Goal: Navigation & Orientation: Understand site structure

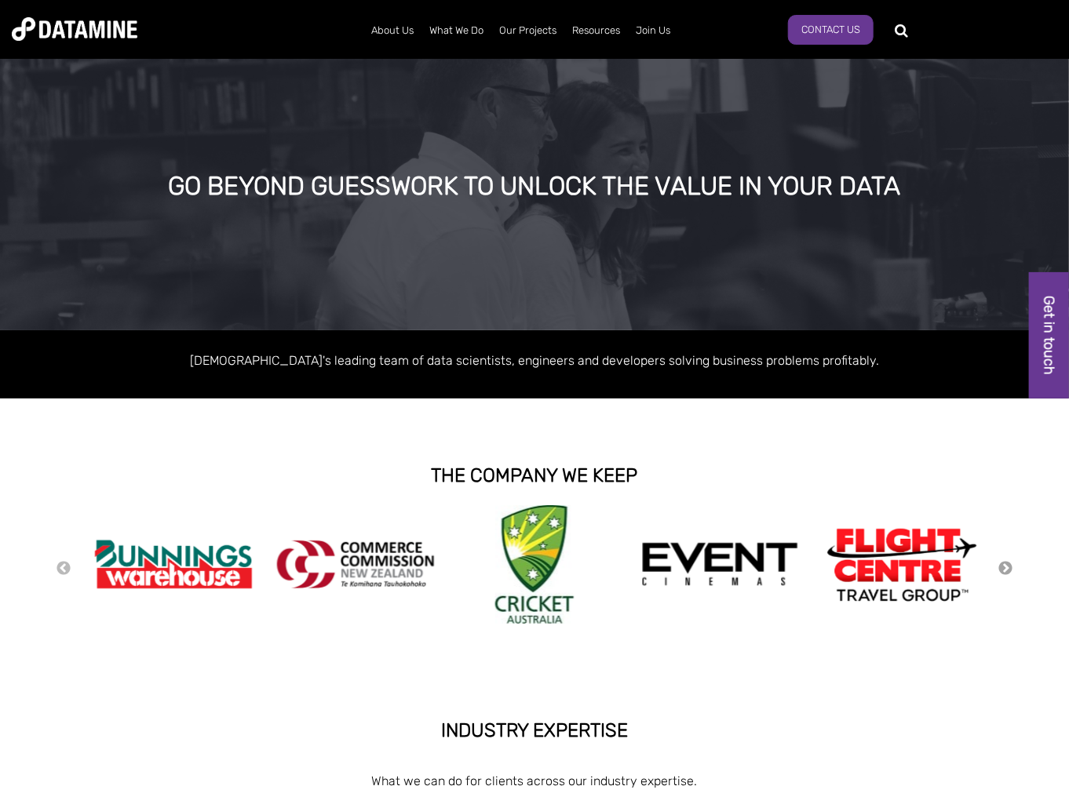
click at [1007, 565] on button "Next" at bounding box center [1005, 568] width 16 height 17
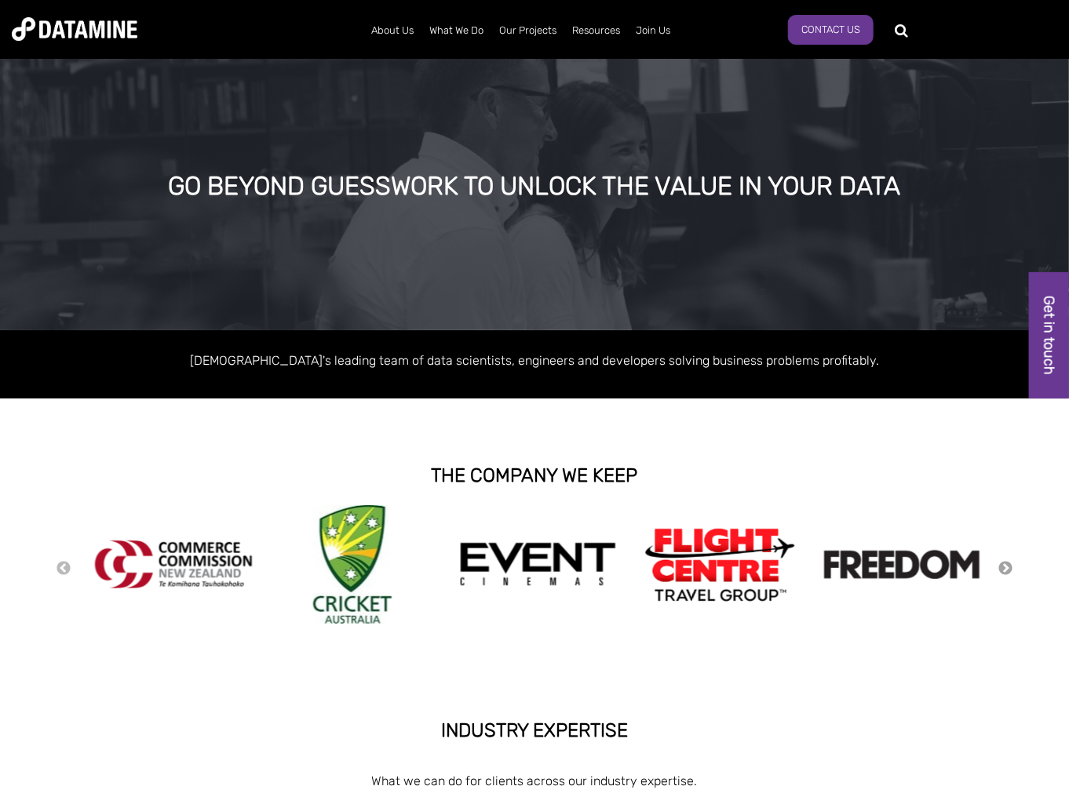
click at [1007, 565] on button "Next" at bounding box center [1005, 568] width 16 height 17
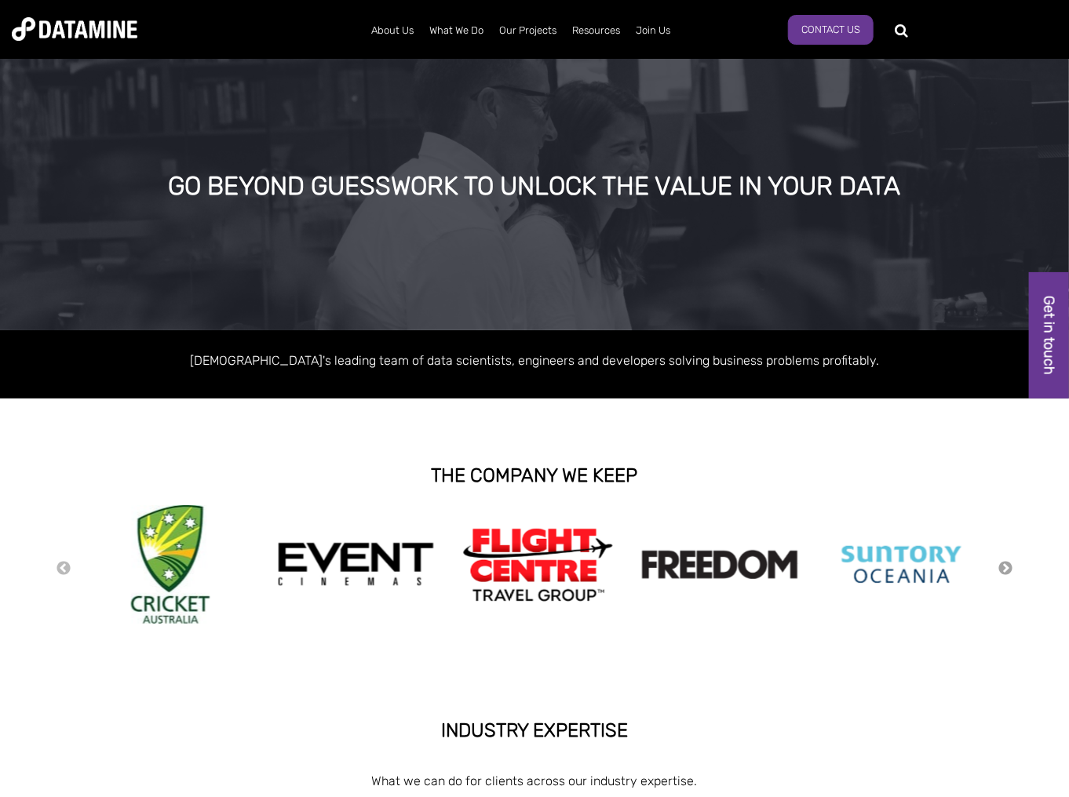
click at [1007, 565] on button "Next" at bounding box center [1005, 568] width 16 height 17
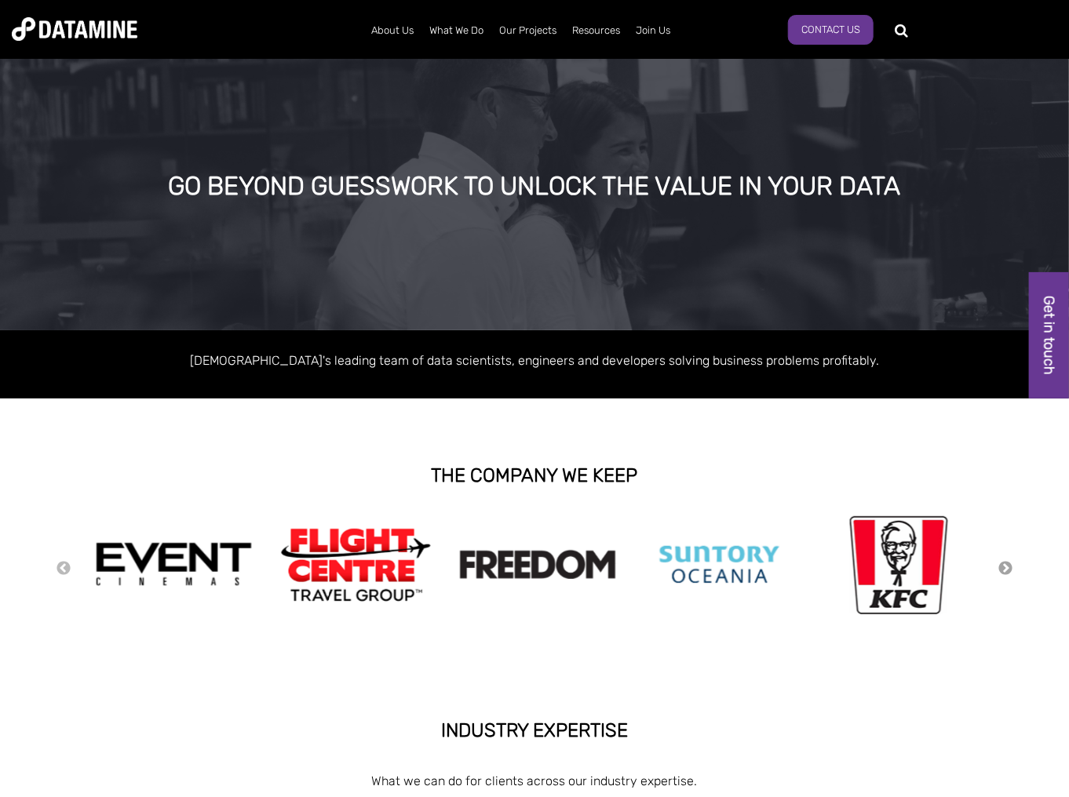
click at [1007, 565] on button "Next" at bounding box center [1005, 568] width 16 height 17
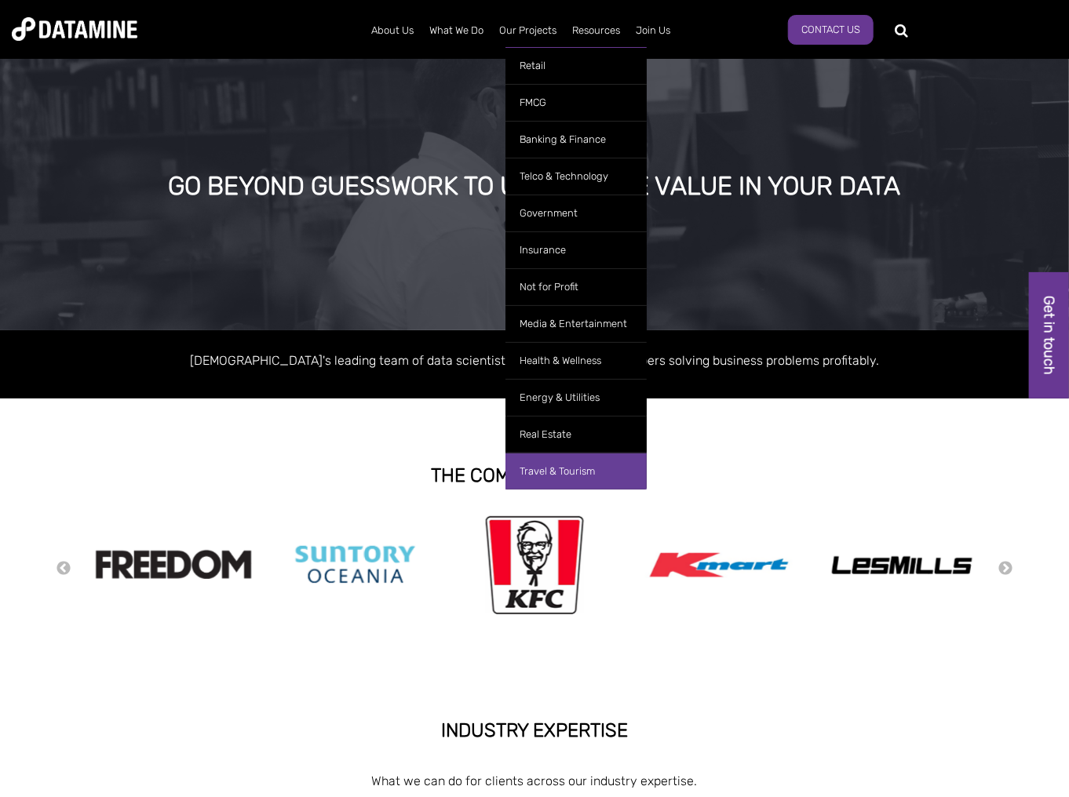
click at [543, 474] on link "Travel & Tourism" at bounding box center [575, 471] width 141 height 37
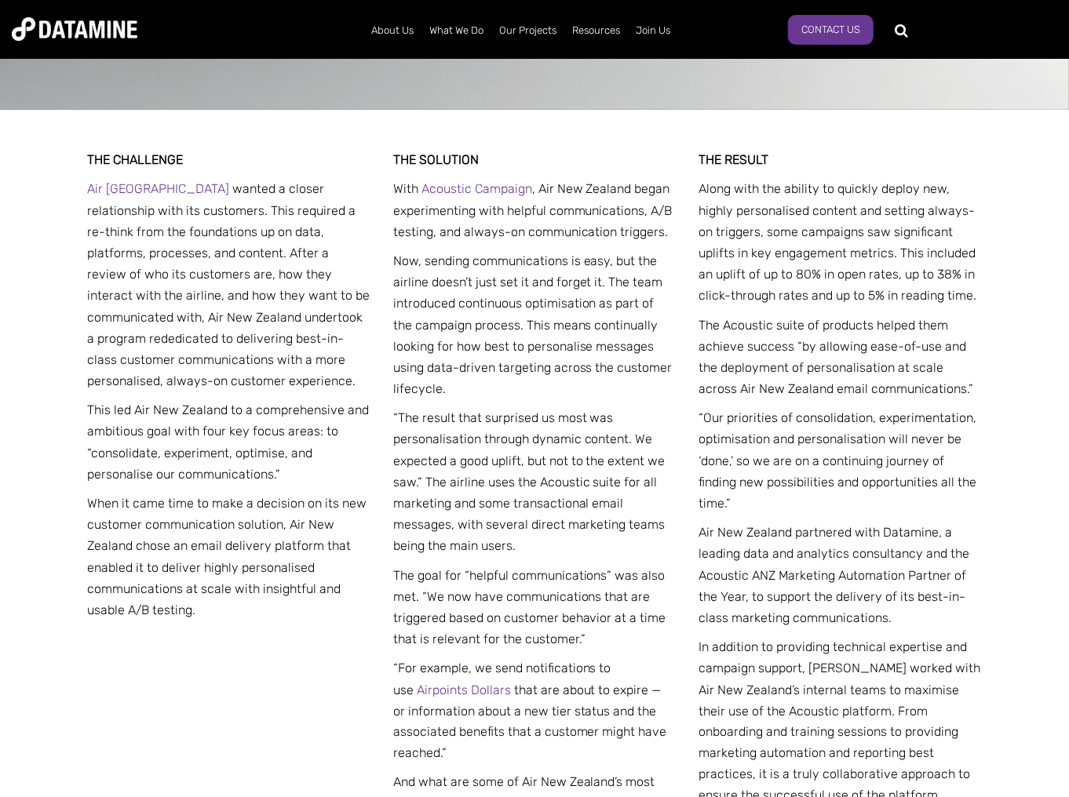
scroll to position [628, 0]
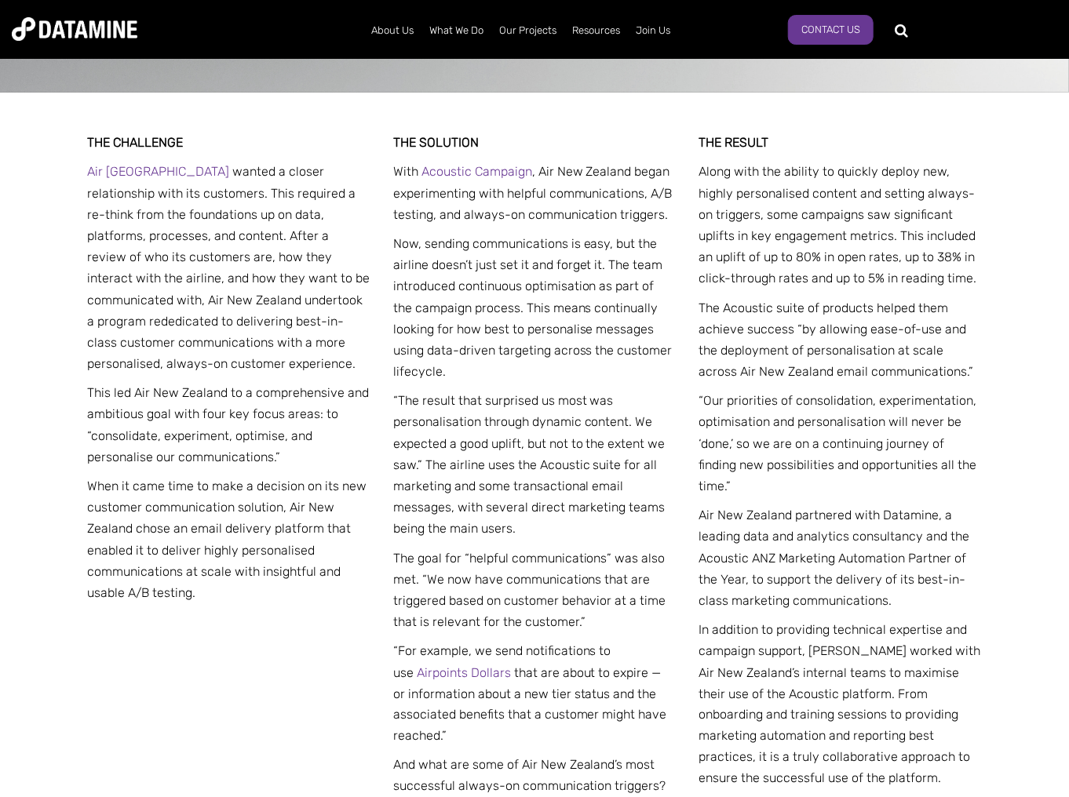
click at [604, 488] on p "“The result that surprised us most was personalisation through dynamic content.…" at bounding box center [534, 464] width 283 height 149
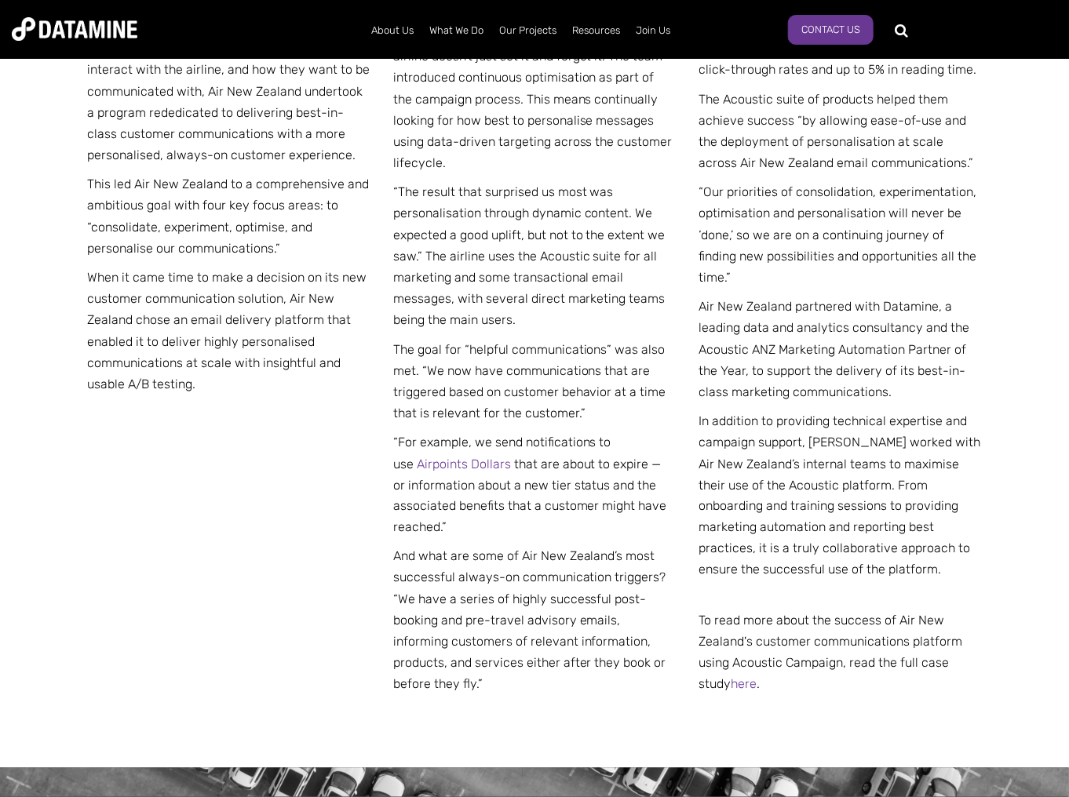
scroll to position [753, 0]
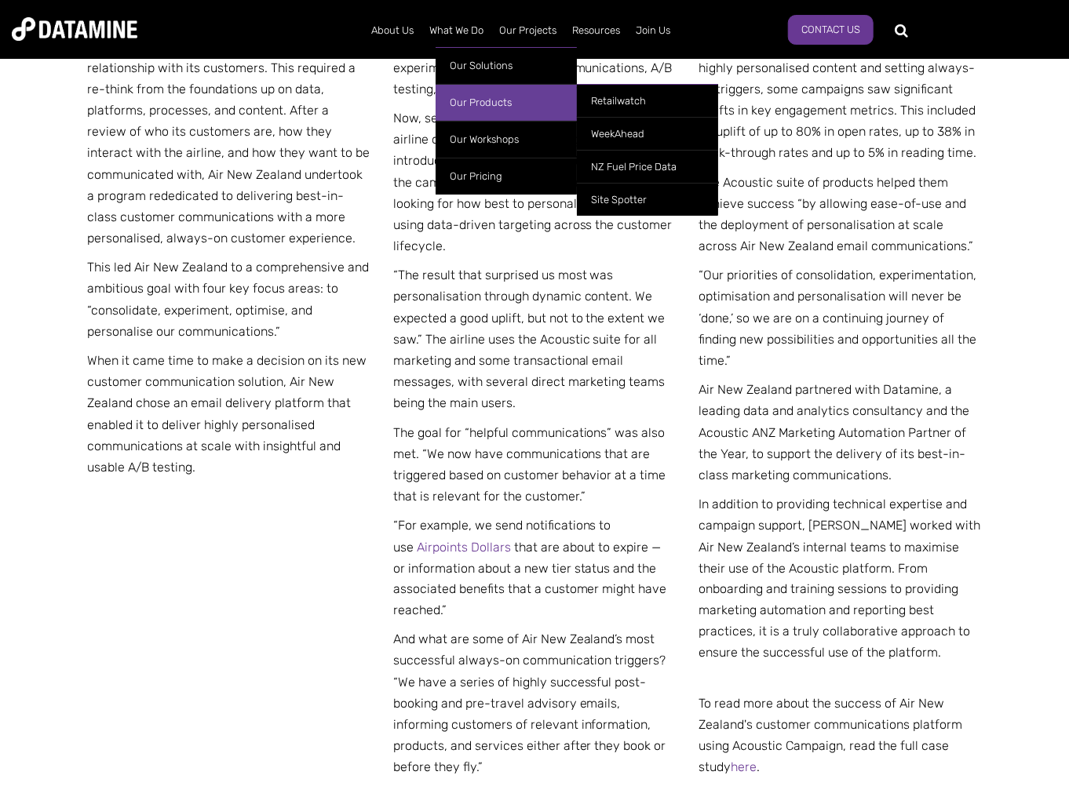
click at [477, 98] on link "Our Products" at bounding box center [505, 102] width 141 height 37
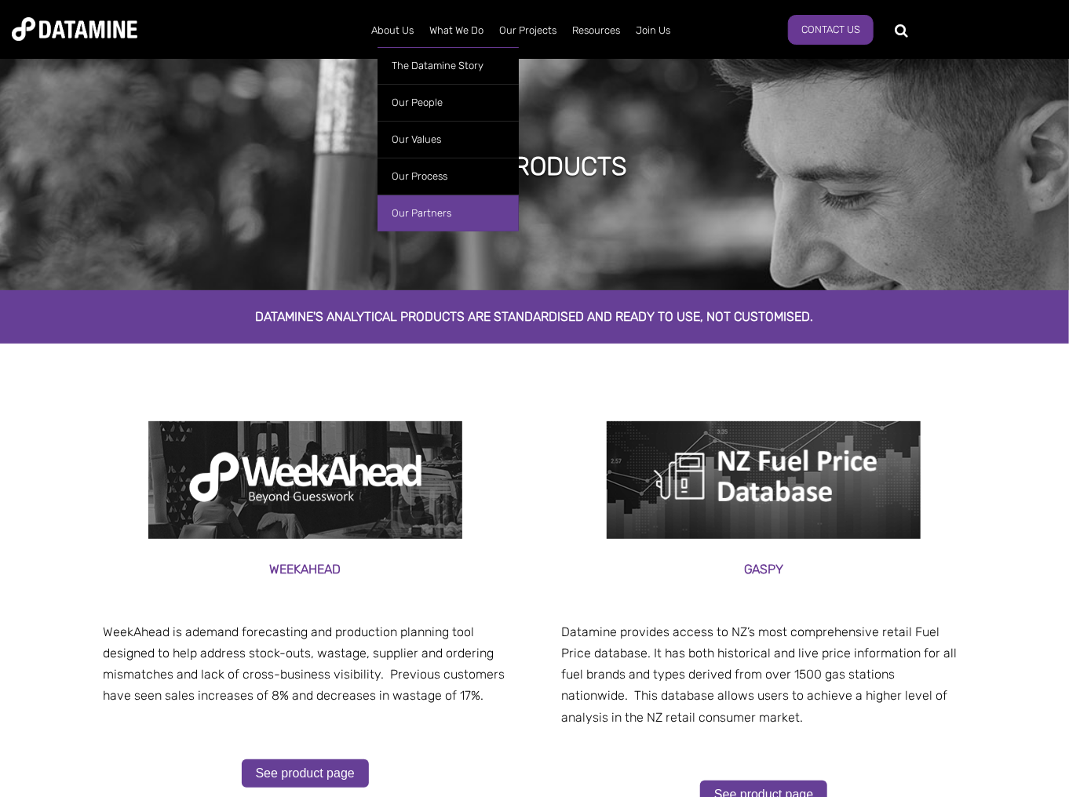
click at [414, 213] on link "Our Partners" at bounding box center [447, 213] width 141 height 37
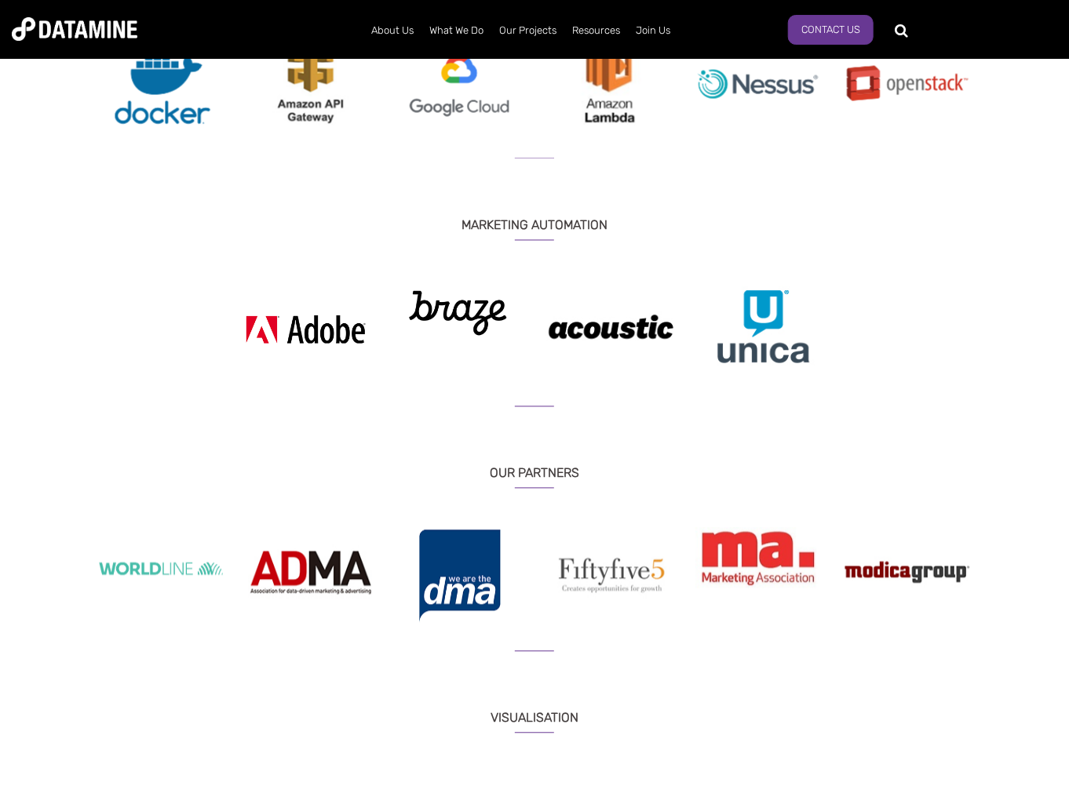
scroll to position [1222, 0]
